Goal: Go to known website: Go to known website

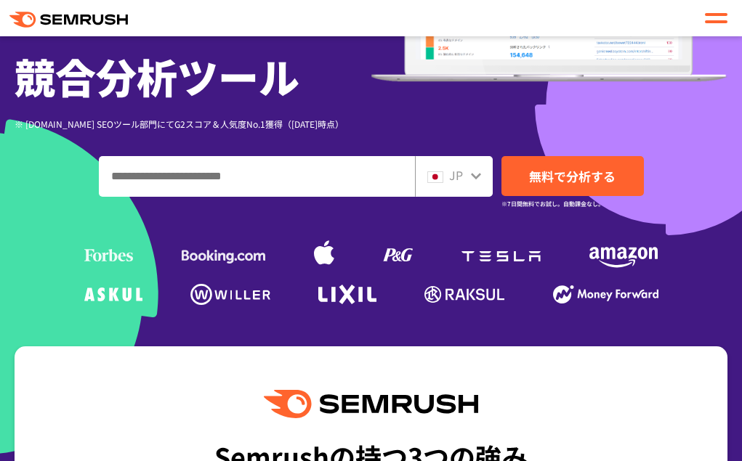
scroll to position [363, 0]
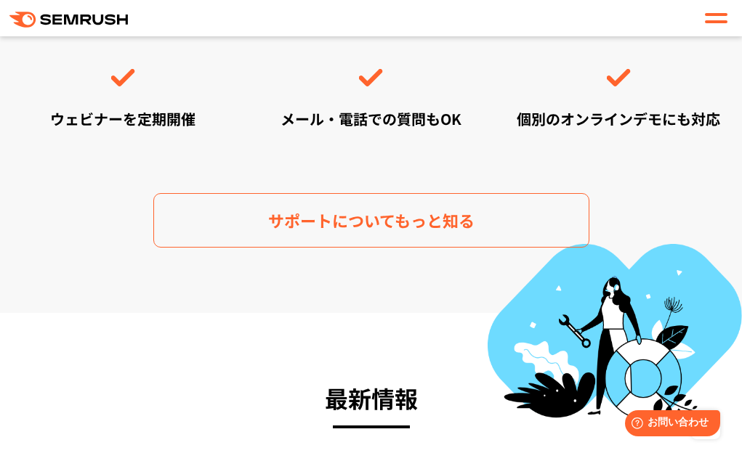
scroll to position [4939, 0]
